Goal: Register for event/course

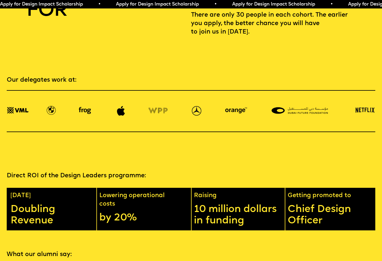
scroll to position [843, 0]
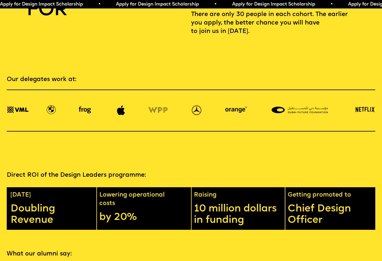
click at [186, 174] on section "Direct ROI of the Design Leaders programme: In 1 year Doubling Revenue Lowering…" at bounding box center [191, 191] width 382 height 79
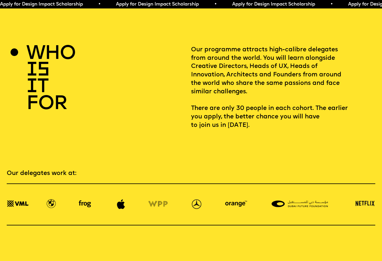
scroll to position [748, 0]
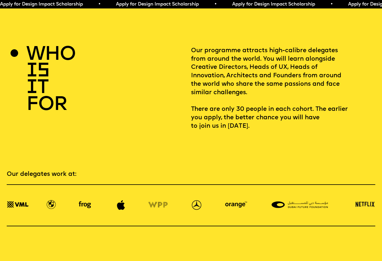
click at [258, 55] on p "Our programme attracts high-calibre delegates from around the world. You will l…" at bounding box center [283, 89] width 184 height 84
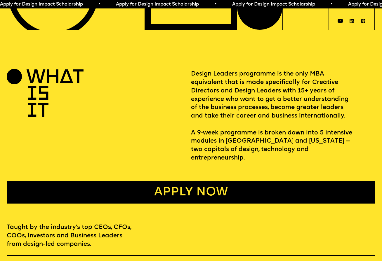
scroll to position [175, 1]
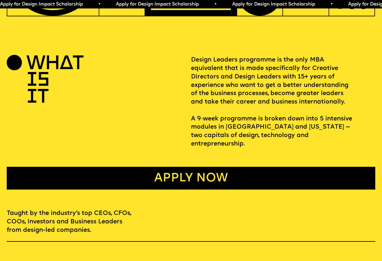
click at [218, 169] on link "Apply now" at bounding box center [191, 178] width 369 height 23
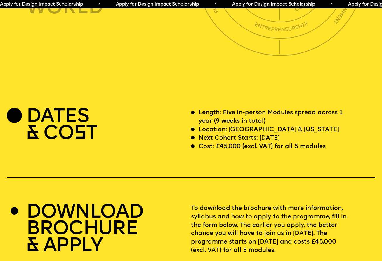
scroll to position [1550, 0]
